Goal: Information Seeking & Learning: Learn about a topic

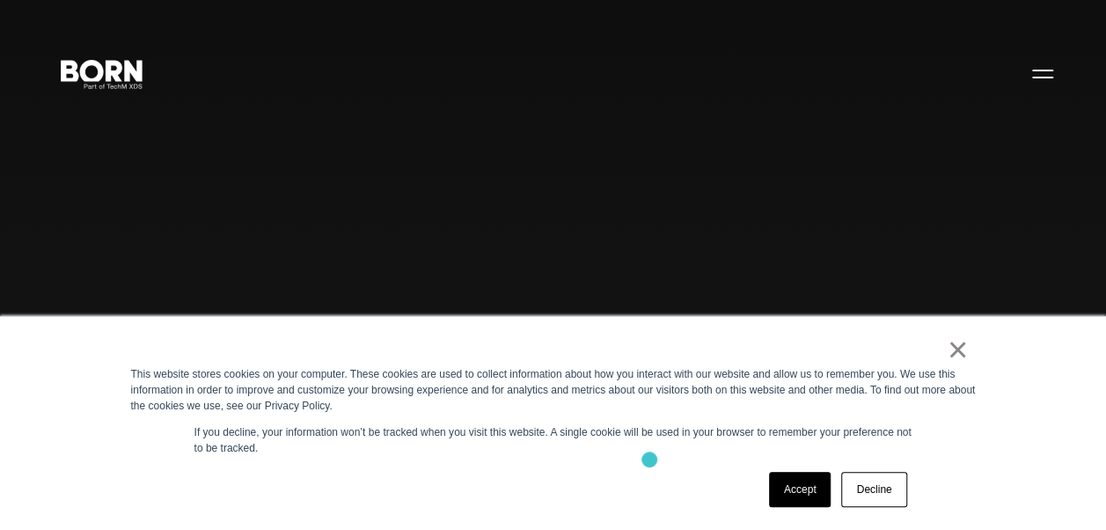
click at [649, 459] on div "× This website stores cookies on your computer. These cookies are used to colle…" at bounding box center [553, 423] width 880 height 213
click at [803, 494] on link "Accept" at bounding box center [800, 489] width 62 height 35
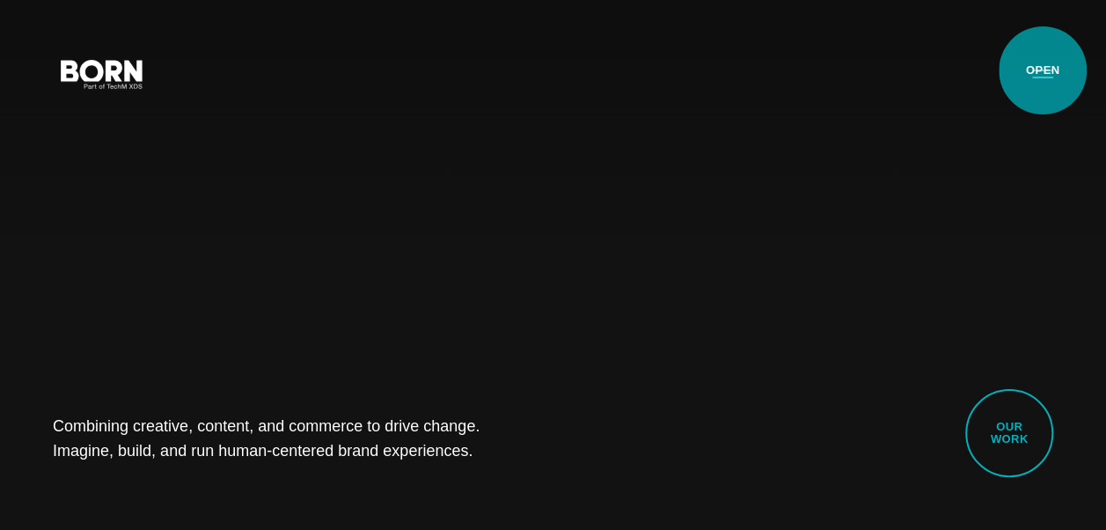
click at [1043, 70] on button "Primary Menu" at bounding box center [1042, 73] width 42 height 37
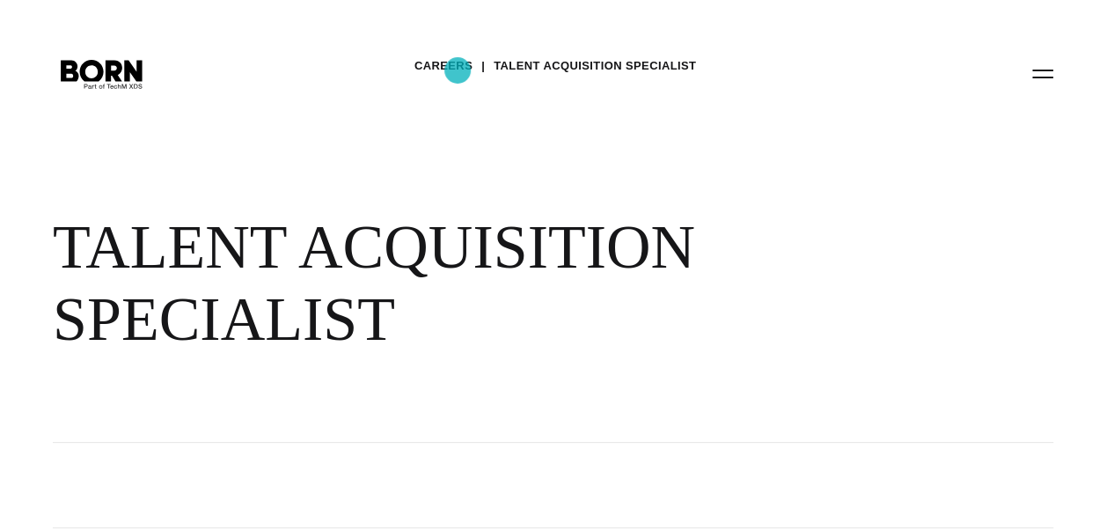
click at [457, 70] on link "Careers" at bounding box center [443, 66] width 58 height 26
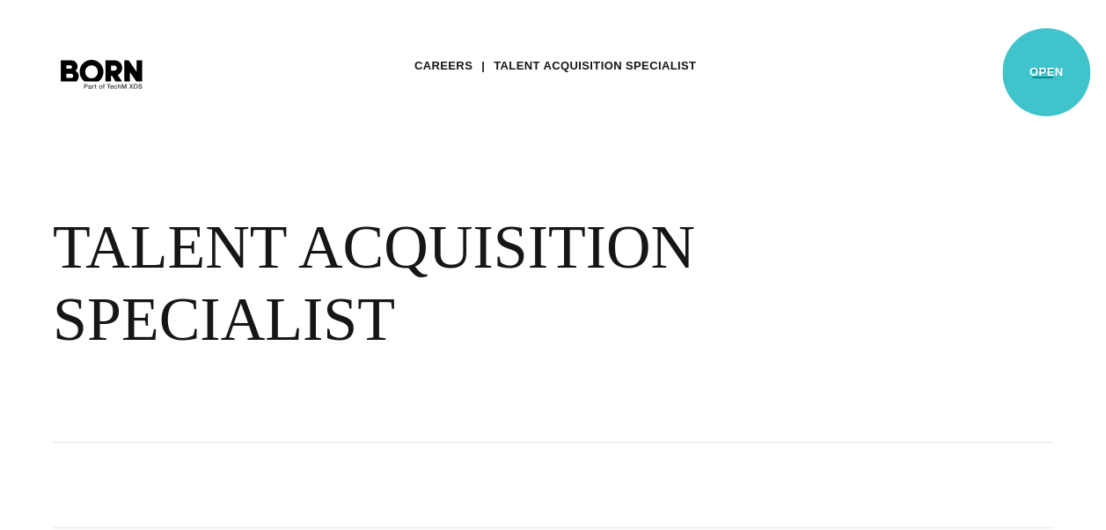
click at [1046, 72] on button "Primary Menu" at bounding box center [1042, 73] width 42 height 37
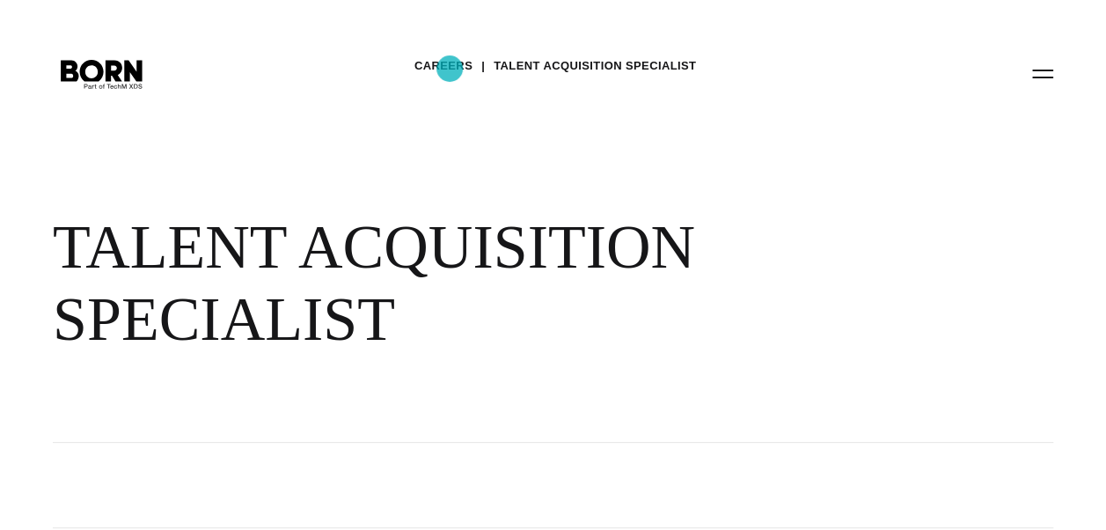
click at [450, 69] on link "Careers" at bounding box center [443, 66] width 58 height 26
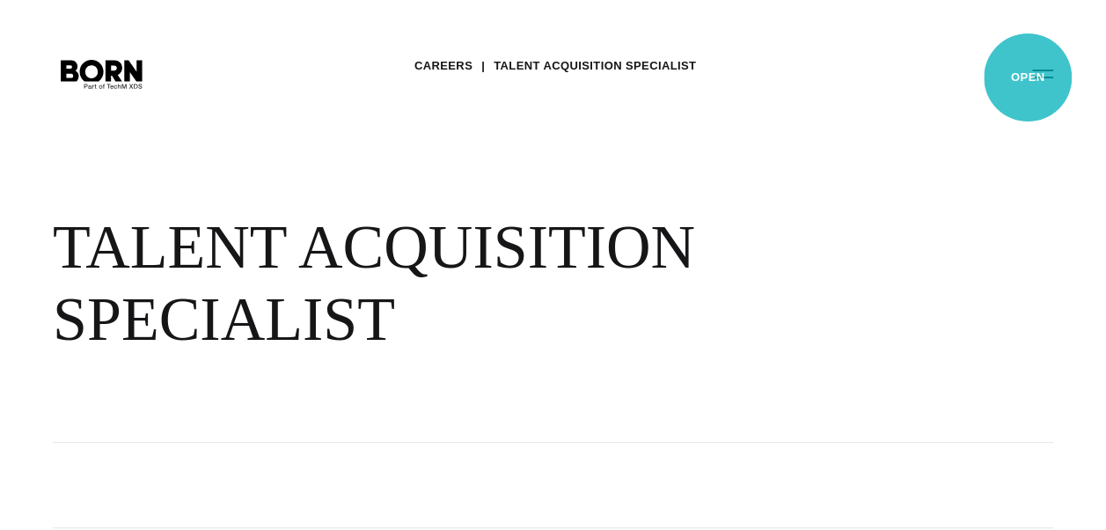
click at [1028, 77] on button "Primary Menu" at bounding box center [1042, 73] width 42 height 37
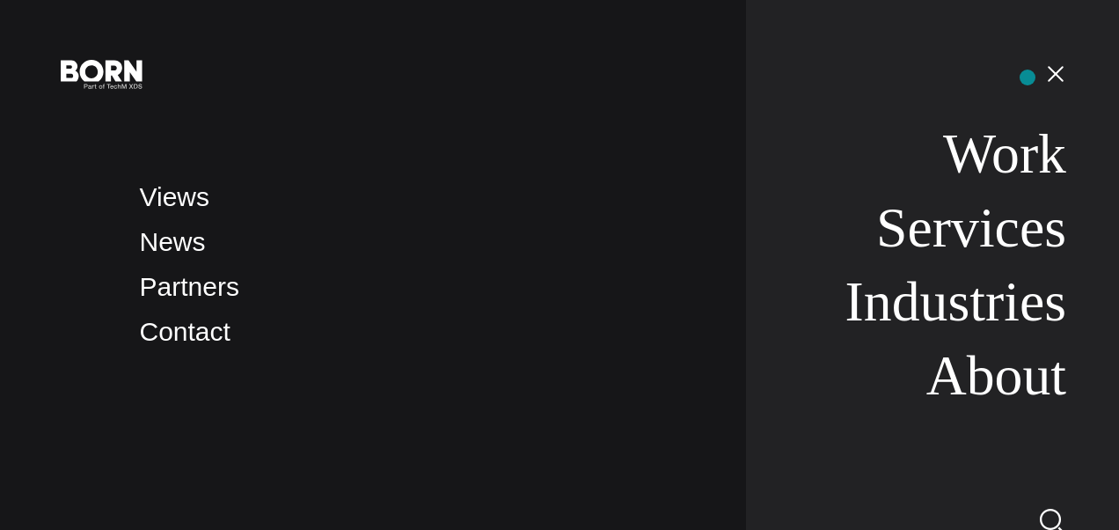
click at [1028, 77] on nav "Work Services Industries About" at bounding box center [906, 265] width 320 height 530
click at [1050, 77] on button "Primary Menu" at bounding box center [1056, 73] width 42 height 37
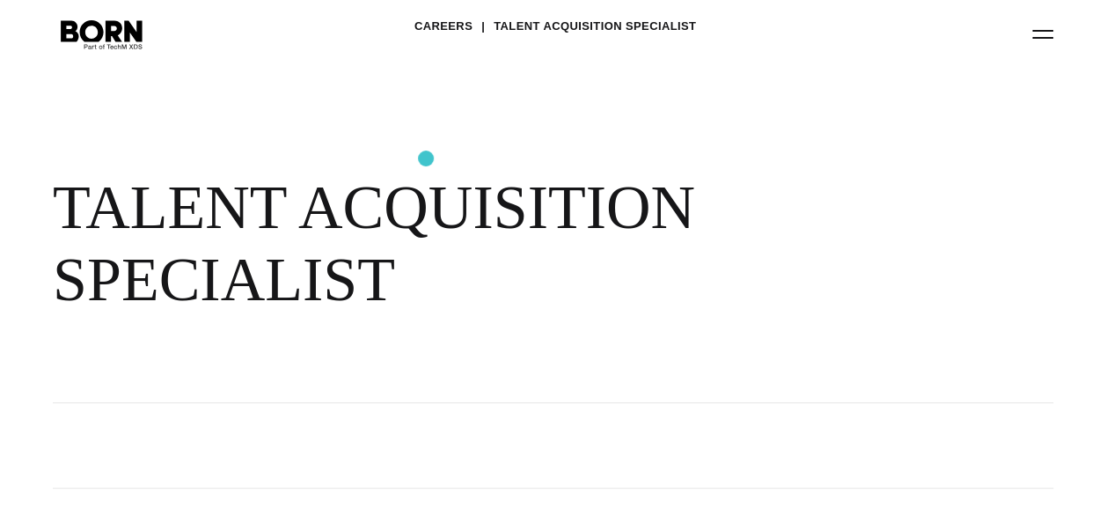
scroll to position [40, 0]
